Goal: Task Accomplishment & Management: Complete application form

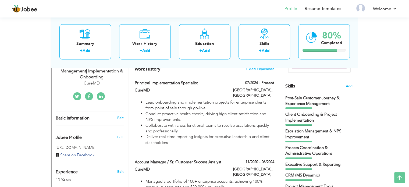
click at [231, 115] on li "Conduct proactive health checks, driving high client satisfaction and NPS impro…" at bounding box center [209, 117] width 129 height 12
type input "Principal Implementation Specialist"
type input "CureMD"
type input "07/2024"
type input "[GEOGRAPHIC_DATA]"
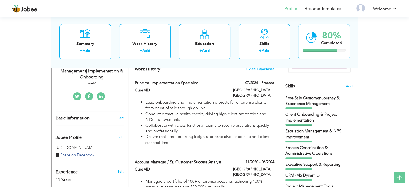
type input "[GEOGRAPHIC_DATA]"
checkbox input "true"
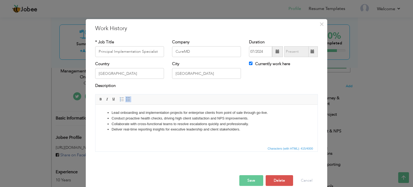
click at [170, 118] on li "Conduct proactive health checks, driving high client satisfaction and NPS impro…" at bounding box center [207, 118] width 190 height 6
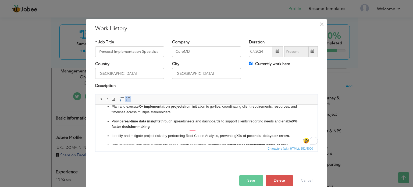
scroll to position [6, 0]
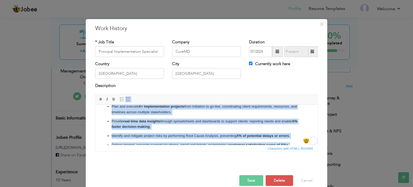
click at [127, 101] on link "Insert/Remove Bulleted List" at bounding box center [128, 99] width 6 height 6
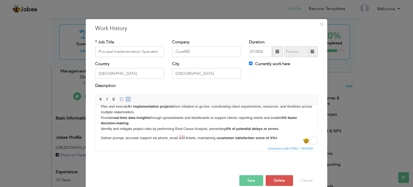
scroll to position [10, 0]
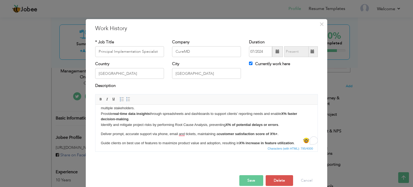
click at [100, 143] on html "Plan and execute X+ implementation projects from initiation to go-live, coordin…" at bounding box center [206, 122] width 222 height 57
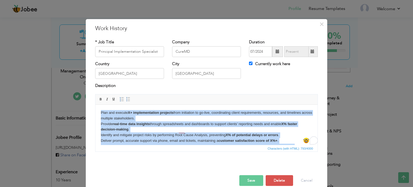
scroll to position [0, 0]
click at [127, 99] on span at bounding box center [128, 99] width 4 height 4
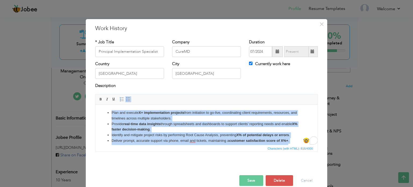
click at [131, 118] on li "Plan and execute X+ implementation projects from initiation to go-live, coordin…" at bounding box center [207, 115] width 190 height 11
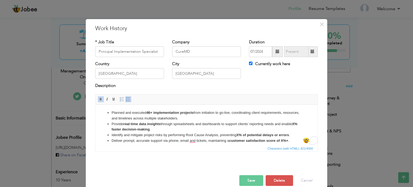
click at [123, 124] on li "Provide real-time data insights through spreadsheets and dashboards to support …" at bounding box center [207, 126] width 190 height 11
click at [149, 132] on li "Identify and mitigate project risks by performing Root Cause Analysis, preventi…" at bounding box center [207, 135] width 190 height 6
click at [247, 142] on strong "customer satisfaction score of X%+" at bounding box center [258, 140] width 59 height 4
drag, startPoint x: 278, startPoint y: 141, endPoint x: 209, endPoint y: 141, distance: 68.8
click at [209, 141] on li "Deliver prompt, accurate support via phone, email and tickets, maintaining a cu…" at bounding box center [207, 141] width 190 height 6
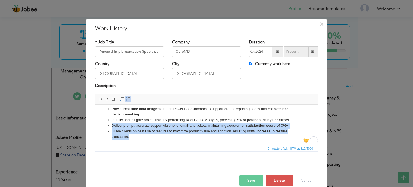
scroll to position [15, 0]
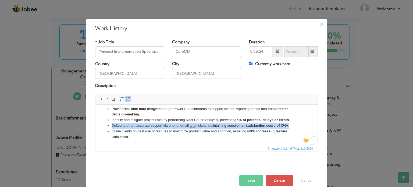
drag, startPoint x: 112, startPoint y: 140, endPoint x: 291, endPoint y: 126, distance: 179.4
click at [291, 126] on li "Deliver prompt, accurate support via phone, email and tickets, maintaining a cu…" at bounding box center [207, 126] width 190 height 6
copy li "Deliver prompt, accurate support via phone, email and tickets, maintaining a cu…"
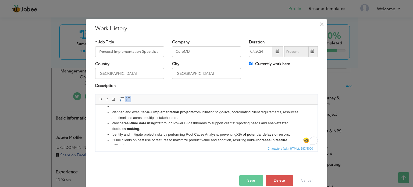
scroll to position [6, 0]
click at [127, 113] on li "Planned and executed 46 + implementation projects from initiation to go-live, c…" at bounding box center [207, 114] width 190 height 11
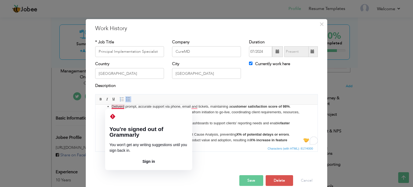
click at [122, 106] on li "Deliverd prompt, accurate support via phone, email and tickets, maintaining a c…" at bounding box center [207, 107] width 190 height 6
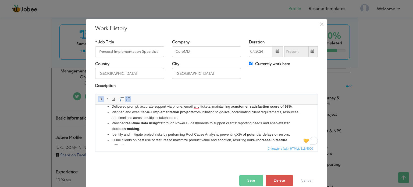
click at [194, 111] on strong "46 + implementation projects" at bounding box center [169, 112] width 47 height 4
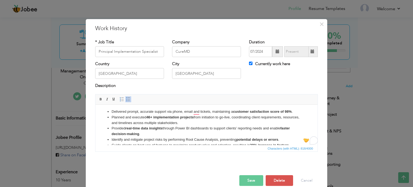
scroll to position [0, 0]
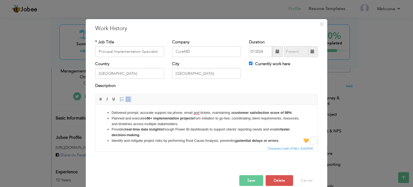
drag, startPoint x: 316, startPoint y: 123, endPoint x: 413, endPoint y: 215, distance: 133.3
click at [250, 177] on button "Save" at bounding box center [251, 180] width 24 height 11
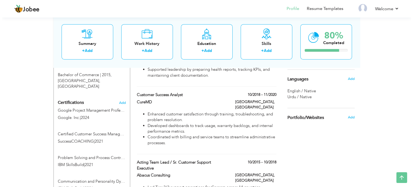
scroll to position [287, 0]
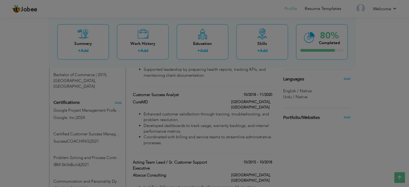
type input "Customer Success Analyst"
type input "10/2018"
type input "11/2020"
checkbox input "false"
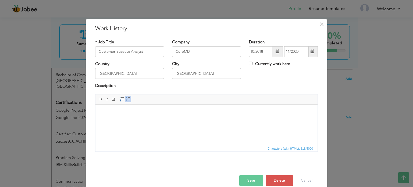
click at [184, 104] on html at bounding box center [206, 104] width 222 height 0
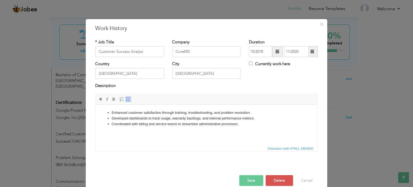
click at [241, 126] on li "​​​​​​​Coordinated with billing and service teams to streamline administrative …" at bounding box center [207, 124] width 190 height 6
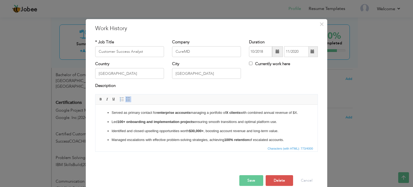
scroll to position [17, 0]
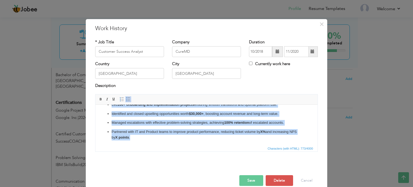
click at [126, 99] on span at bounding box center [128, 99] width 4 height 4
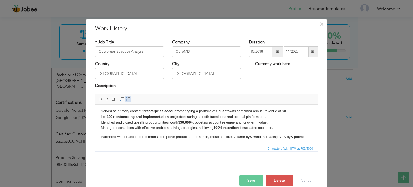
scroll to position [0, 0]
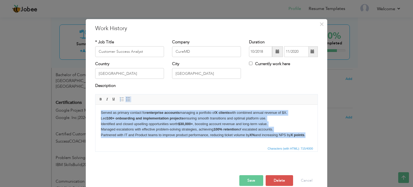
click at [126, 98] on span at bounding box center [128, 99] width 4 height 4
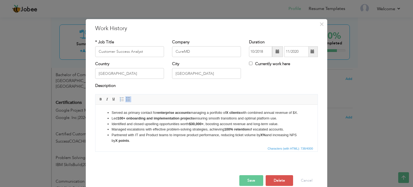
scroll to position [3, 0]
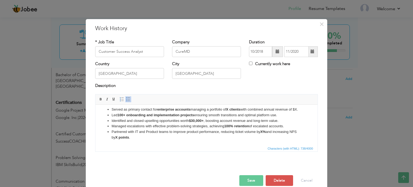
click at [139, 109] on li "Served as primary contact for enterprise accounts managing a portfolio of X cli…" at bounding box center [207, 109] width 190 height 6
click at [268, 110] on li "Served as primary contact for managing a portfolio of 60 clients with combined …" at bounding box center [207, 109] width 190 height 6
click at [260, 131] on li "Partnered with IT and Product teams to improve product performance, reducing ti…" at bounding box center [207, 134] width 190 height 11
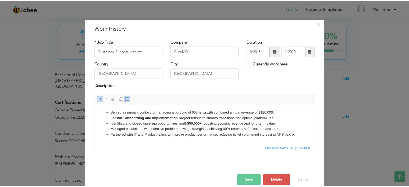
scroll to position [0, 0]
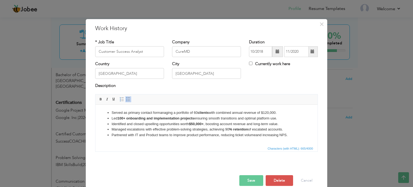
click at [248, 180] on button "Save" at bounding box center [251, 180] width 24 height 11
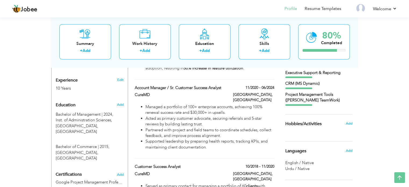
scroll to position [214, 0]
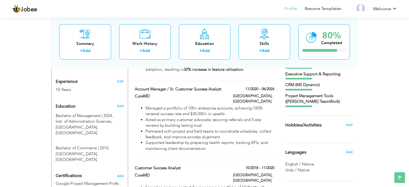
click at [167, 5] on nav "Profile Resume Templates Resume Templates Cover Letters About My Resume Welcome…" at bounding box center [204, 9] width 385 height 15
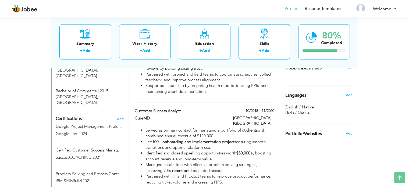
scroll to position [269, 0]
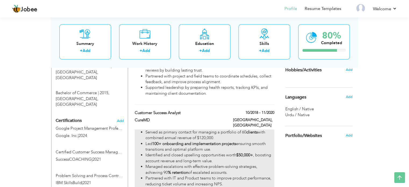
click at [219, 175] on li "Partnered with IT and Product teams to improve product performance, reducing ti…" at bounding box center [209, 181] width 129 height 12
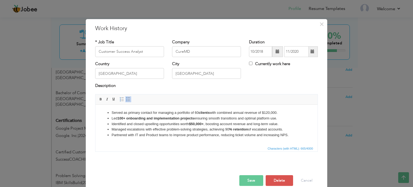
click at [194, 136] on li "Partnered with IT and Product teams to improve product performance, reducing ti…" at bounding box center [207, 135] width 190 height 6
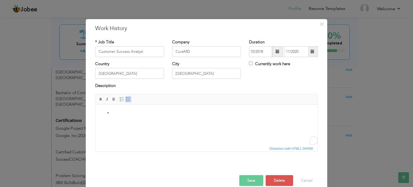
click at [254, 179] on button "Save" at bounding box center [251, 180] width 24 height 11
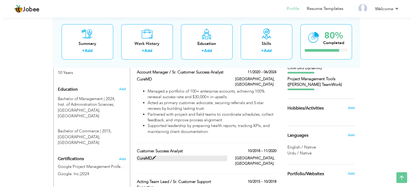
scroll to position [231, 0]
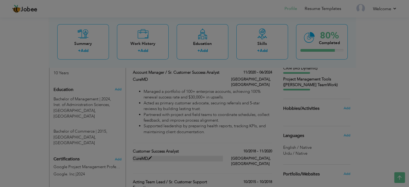
type input "Account Manager / Sr. Customer Success Analyst"
type input "11/2020"
type input "06/2024"
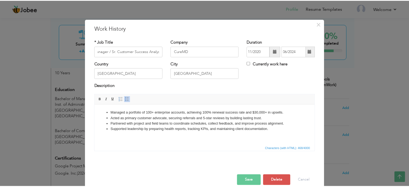
scroll to position [0, 0]
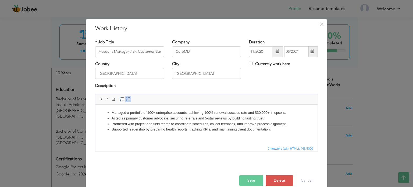
click at [185, 126] on li "Partnered with project and field teams to coordinate schedules, collect feedbac…" at bounding box center [207, 124] width 190 height 6
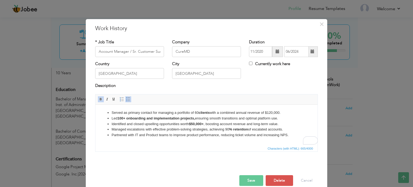
click at [251, 180] on button "Save" at bounding box center [251, 180] width 24 height 11
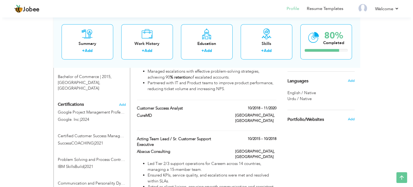
scroll to position [285, 0]
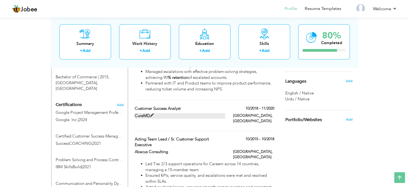
click at [201, 113] on label "CureMD" at bounding box center [180, 116] width 90 height 6
type input "Customer Success Analyst"
type input "10/2018"
type input "11/2020"
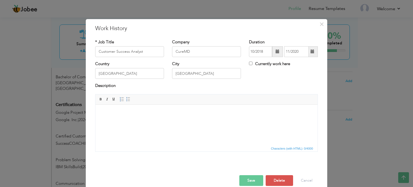
click at [146, 121] on html at bounding box center [206, 112] width 222 height 16
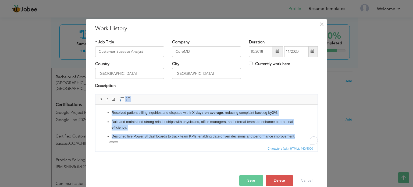
click at [126, 99] on span at bounding box center [128, 99] width 4 height 4
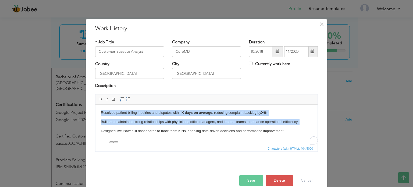
click at [100, 114] on html "Resolved patient billing inquiries and disputes within X days on average , redu…" at bounding box center [206, 121] width 222 height 34
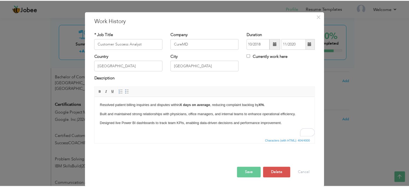
scroll to position [8, 0]
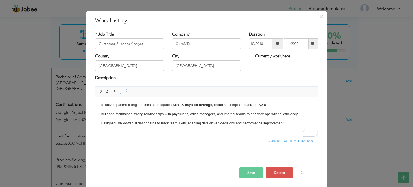
click at [101, 122] on p "Designed live Power BI dashboards to track team KPIs, enabling data-driven deci…" at bounding box center [206, 123] width 211 height 6
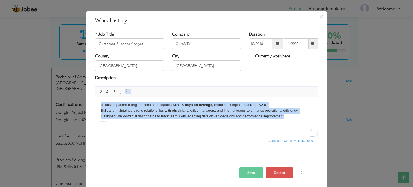
click at [127, 89] on span at bounding box center [128, 91] width 4 height 4
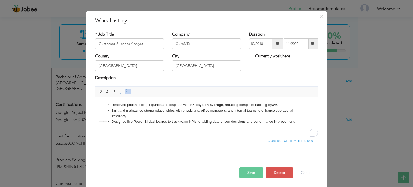
click at [157, 104] on li "Resolved patient billing inquiries and disputes within X days on average , redu…" at bounding box center [207, 105] width 190 height 6
click at [193, 103] on strong "X days on average" at bounding box center [207, 104] width 31 height 4
click at [259, 103] on li "Resolved patient billing inquiries and disputes via phone call, emails, and tic…" at bounding box center [207, 105] width 190 height 6
click at [250, 171] on button "Save" at bounding box center [251, 172] width 24 height 11
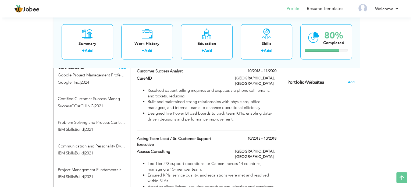
scroll to position [321, 0]
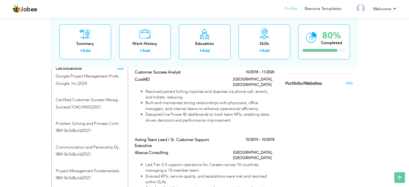
type input "Acting Team Lead / Sr. Customer Support Executive"
type input "Abacus Consulting"
type input "10/2015"
type input "10/2018"
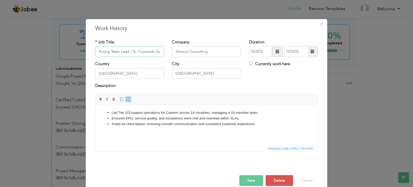
scroll to position [0, 24]
paste input "Managed a team of 15, overseeing daily operations while maintaining production …"
type input "Managed a team of 15, overseeing daily operations while maintaining production …"
click at [231, 125] on li "​​​​​​​Acted as client liaison, ensuring smooth communication and consistent cu…" at bounding box center [207, 124] width 190 height 6
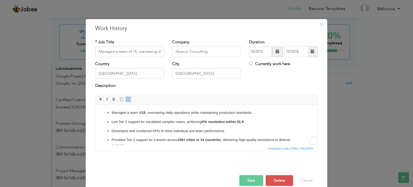
scroll to position [2, 0]
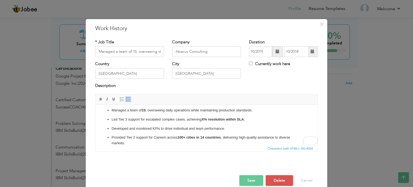
click at [116, 133] on ul "Managed a team of 15 , overseeing daily operations while maintaining production…" at bounding box center [206, 126] width 211 height 38
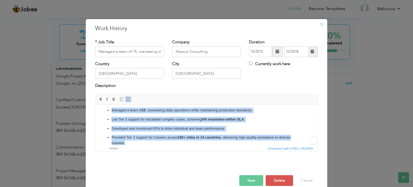
click at [126, 97] on span at bounding box center [128, 99] width 4 height 4
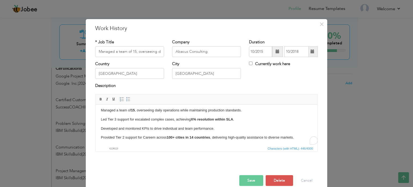
click at [102, 138] on p "Provided Tier 2 support for Careem across 100+ cities in 14 countries , deliver…" at bounding box center [206, 137] width 211 height 6
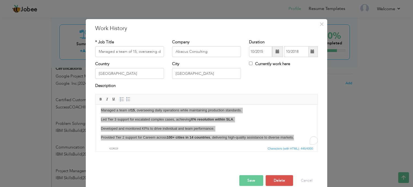
scroll to position [0, 0]
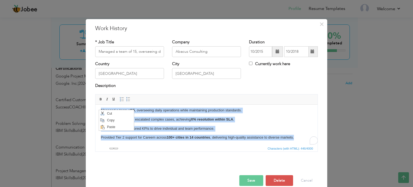
click at [111, 136] on p "Provided Tier 2 support for Careem across 100+ cities in 14 countries , deliver…" at bounding box center [206, 137] width 211 height 6
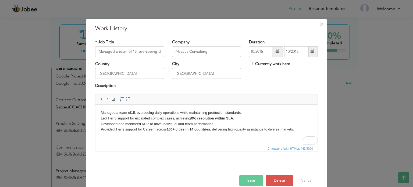
click at [193, 117] on strong "X% resolution within SLA" at bounding box center [212, 118] width 42 height 4
click at [252, 181] on button "Save" at bounding box center [251, 180] width 24 height 11
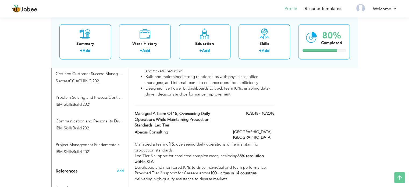
scroll to position [345, 0]
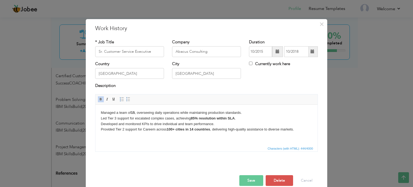
click at [251, 179] on button "Save" at bounding box center [251, 180] width 24 height 11
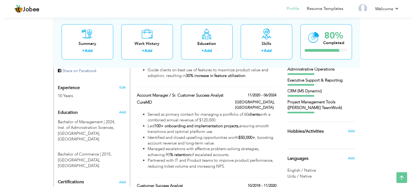
scroll to position [206, 0]
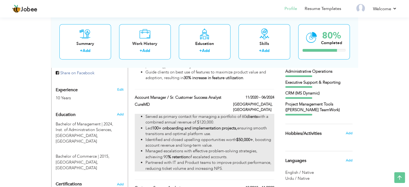
click at [240, 137] on li "Identified and closed upselling opportunities worth $50,000+ , boosting account…" at bounding box center [209, 143] width 129 height 12
type input "Account Manager / Sr. Customer Success Analyst"
type input "CureMD"
type input "11/2020"
type input "06/2024"
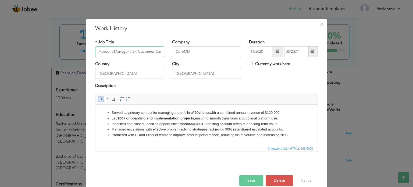
scroll to position [0, 20]
click at [233, 130] on strong "% retention" at bounding box center [238, 129] width 19 height 4
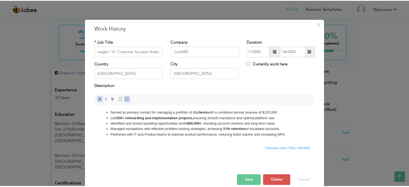
scroll to position [0, 0]
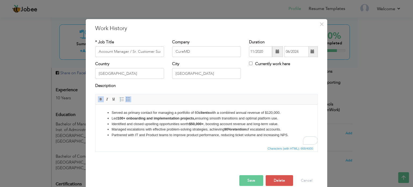
click at [250, 179] on button "Save" at bounding box center [251, 180] width 24 height 11
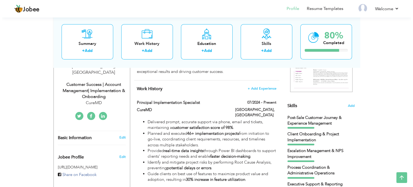
scroll to position [112, 0]
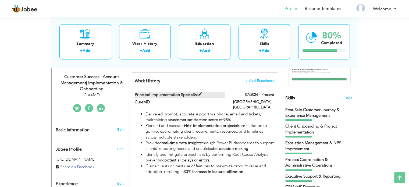
click at [177, 93] on label "Principal Implementation Specialist" at bounding box center [180, 95] width 90 height 6
type input "Principal Implementation Specialist"
type input "07/2024"
checkbox input "true"
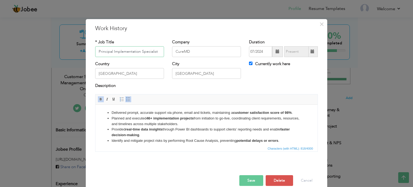
click at [139, 50] on input "Principal Implementation Specialist" at bounding box center [129, 51] width 69 height 11
click at [156, 52] on input "Principal Customer Success Specialist" at bounding box center [129, 51] width 69 height 11
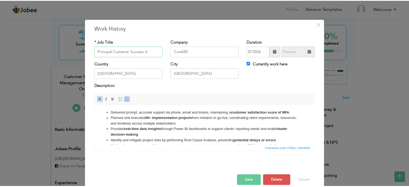
scroll to position [0, 0]
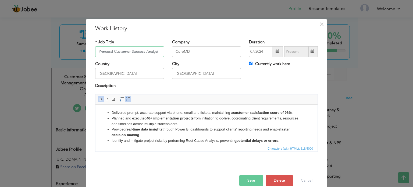
type input "Principal Customer Success Analyst"
click at [253, 182] on button "Save" at bounding box center [251, 180] width 24 height 11
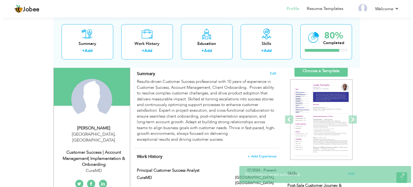
scroll to position [38, 0]
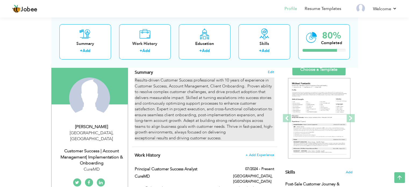
click at [212, 122] on div "Results-driven Customer Success professional with 10 years of experience in Cus…" at bounding box center [204, 108] width 139 height 63
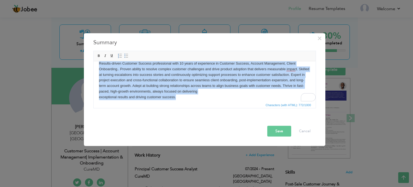
scroll to position [6, 0]
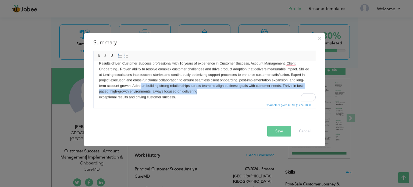
drag, startPoint x: 221, startPoint y: 100, endPoint x: 155, endPoint y: 86, distance: 68.1
click at [155, 86] on body "Results-driven Customer Success professional with 10 years of experience in Cus…" at bounding box center [204, 80] width 211 height 39
click at [207, 87] on body "Results-driven Customer Success professional with 10 years of experience in Cus…" at bounding box center [204, 80] width 211 height 39
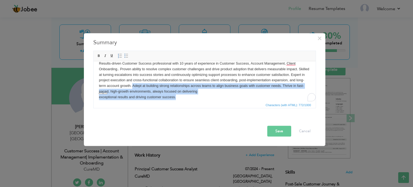
scroll to position [9, 0]
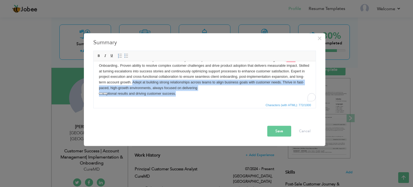
drag, startPoint x: 151, startPoint y: 86, endPoint x: 178, endPoint y: 96, distance: 29.4
click at [178, 96] on html "Results-driven Customer Success professional with 10 years of experience in Cus…" at bounding box center [204, 77] width 222 height 50
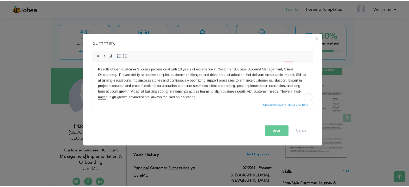
scroll to position [0, 0]
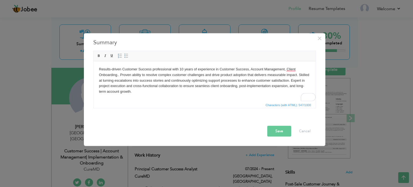
click at [273, 127] on button "Save" at bounding box center [279, 131] width 24 height 11
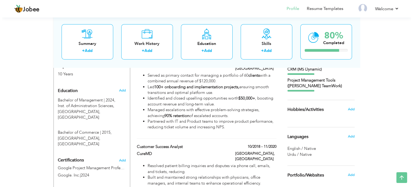
scroll to position [180, 0]
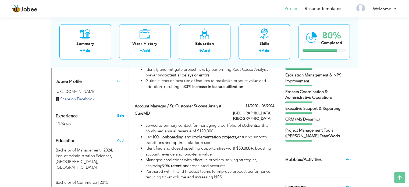
click at [119, 113] on link "Edit" at bounding box center [120, 115] width 6 height 5
type input "[PERSON_NAME]"
type input "[PHONE_NUMBER]"
select select "number:166"
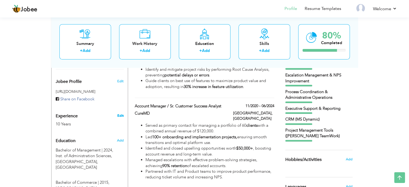
type input "[GEOGRAPHIC_DATA]"
select select "number:12"
type input "CureMD"
type input "Customer Success | Account Management| Implementation & Onboarding"
type input "[URL][DOMAIN_NAME][PERSON_NAME]"
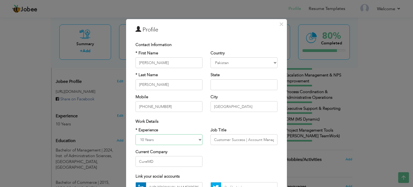
click at [199, 137] on select "Entry Level Less than 1 Year 1 Year 2 Years 3 Years 4 Years 5 Years 6 Years 7 Y…" at bounding box center [169, 139] width 67 height 11
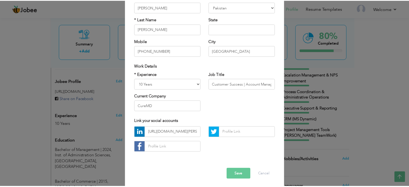
scroll to position [56, 0]
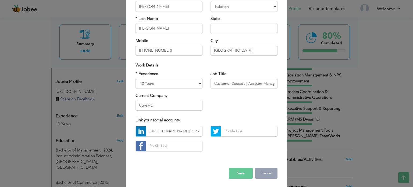
click at [264, 173] on button "Cancel" at bounding box center [266, 173] width 22 height 11
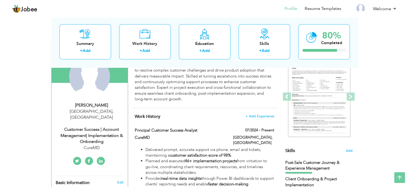
scroll to position [0, 0]
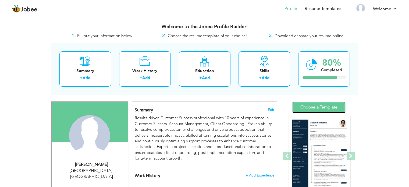
click at [315, 103] on link "Choose a Template" at bounding box center [318, 107] width 53 height 12
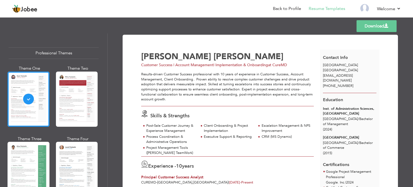
click at [247, 123] on div "Client Onboarding & Project Implementation" at bounding box center [228, 128] width 49 height 10
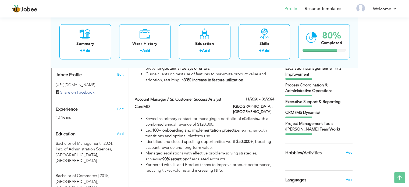
scroll to position [187, 0]
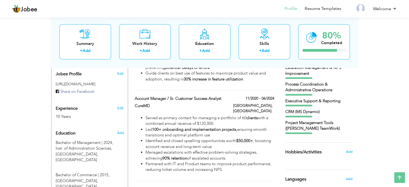
click at [332, 118] on div "Post-Sale Customer Journey & Experience Management Client Onboarding & Project …" at bounding box center [318, 83] width 67 height 102
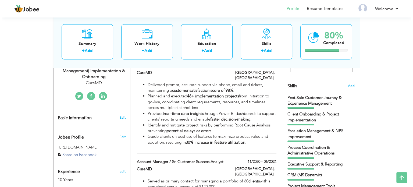
scroll to position [123, 0]
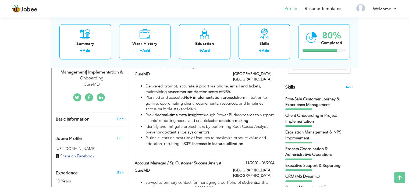
click at [348, 86] on span "Add" at bounding box center [349, 87] width 7 height 5
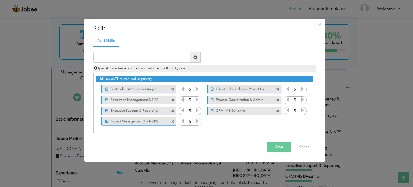
click at [145, 87] on label "Post-Sale Customer Journey & Experience Management" at bounding box center [136, 88] width 54 height 7
click at [145, 87] on label "Post-Sale Customer Journey & Experience Management" at bounding box center [135, 88] width 54 height 7
click at [174, 90] on span at bounding box center [172, 89] width 3 height 3
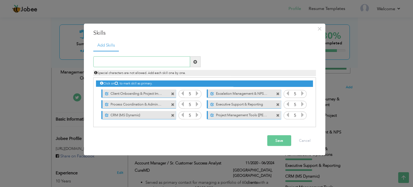
click at [140, 60] on input "text" at bounding box center [141, 61] width 97 height 11
type input "Customer Success"
